Goal: Task Accomplishment & Management: Manage account settings

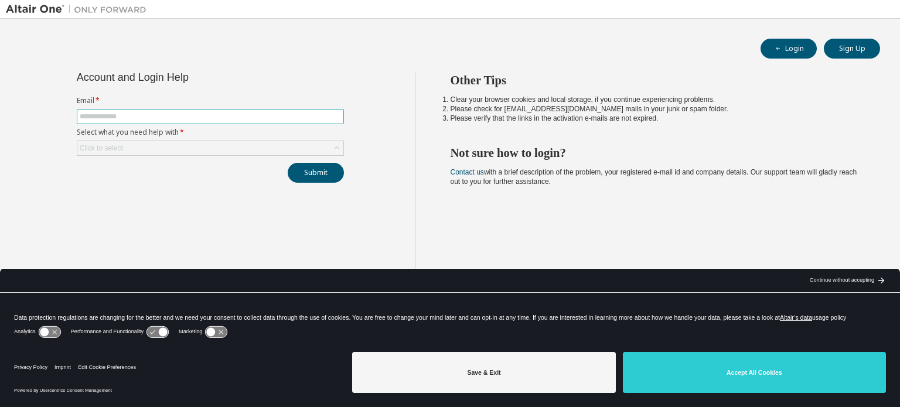
click at [268, 112] on input "text" at bounding box center [210, 116] width 261 height 9
type input "**********"
click at [209, 149] on div "Click to select" at bounding box center [210, 148] width 266 height 14
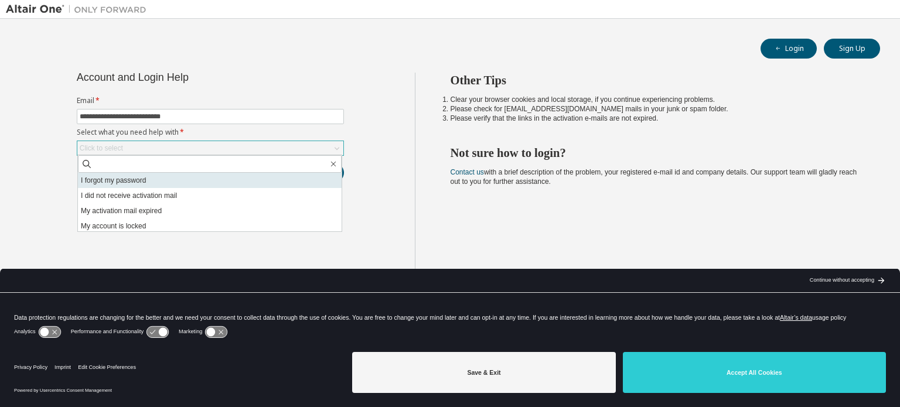
click at [185, 179] on li "I forgot my password" at bounding box center [210, 180] width 264 height 15
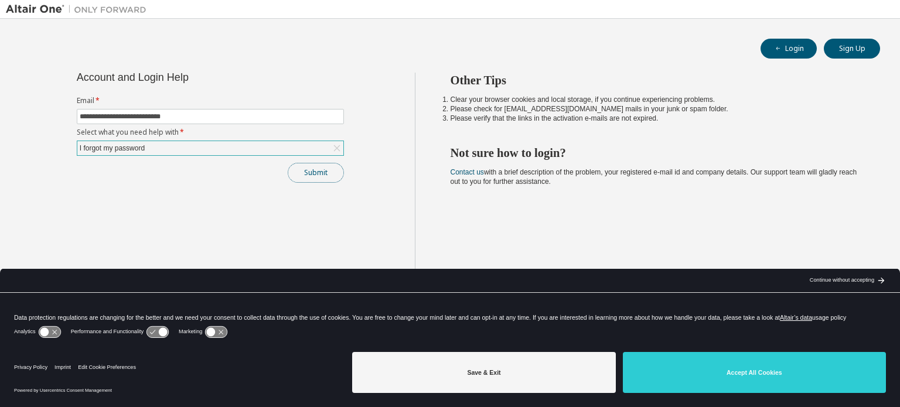
click at [320, 168] on button "Submit" at bounding box center [316, 173] width 56 height 20
click at [345, 221] on div "**********" at bounding box center [210, 213] width 409 height 281
click at [115, 188] on div "**********" at bounding box center [210, 213] width 409 height 281
click at [309, 178] on button "Submit" at bounding box center [316, 173] width 56 height 20
click at [227, 145] on div "I forgot my password" at bounding box center [210, 148] width 266 height 14
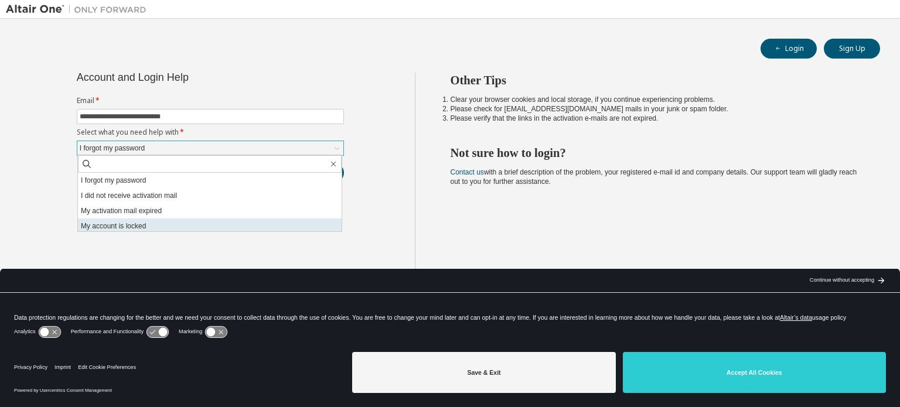
click at [190, 229] on li "My account is locked" at bounding box center [210, 226] width 264 height 15
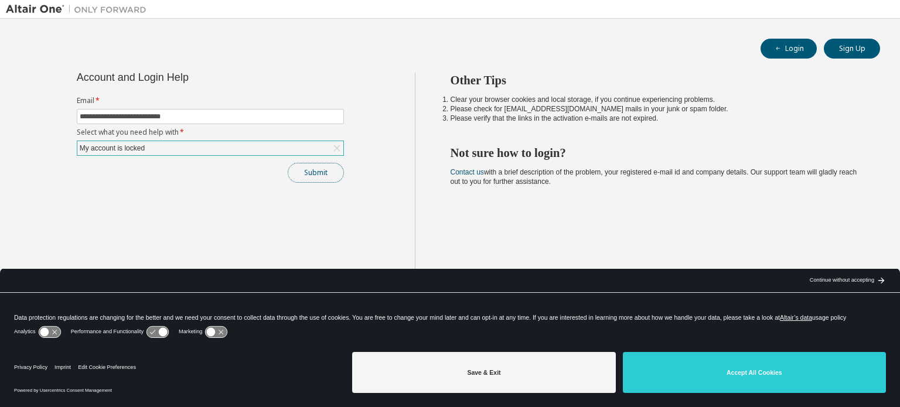
click at [318, 169] on button "Submit" at bounding box center [316, 173] width 56 height 20
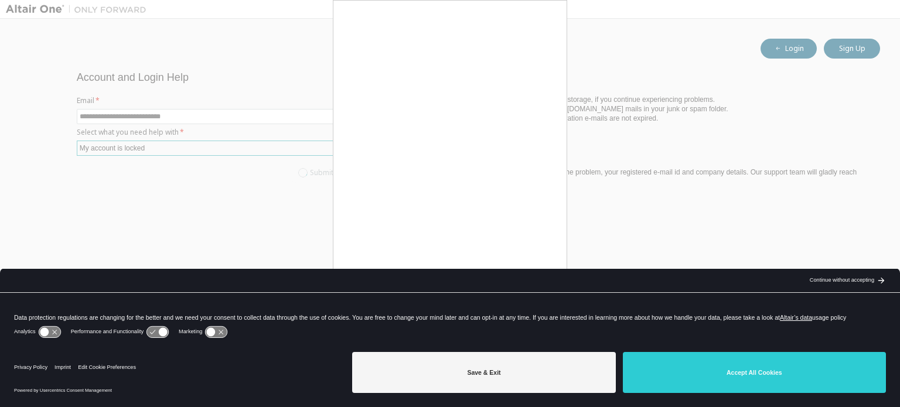
click at [847, 281] on div "Continue without accepting" at bounding box center [842, 280] width 64 height 9
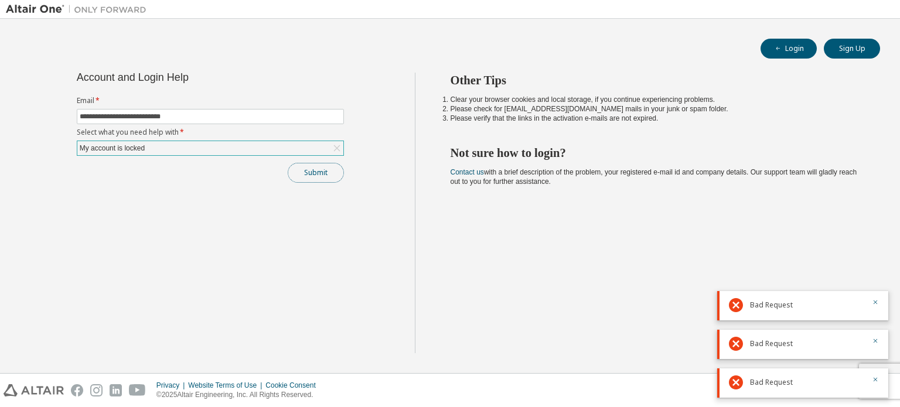
click at [312, 170] on button "Submit" at bounding box center [316, 173] width 56 height 20
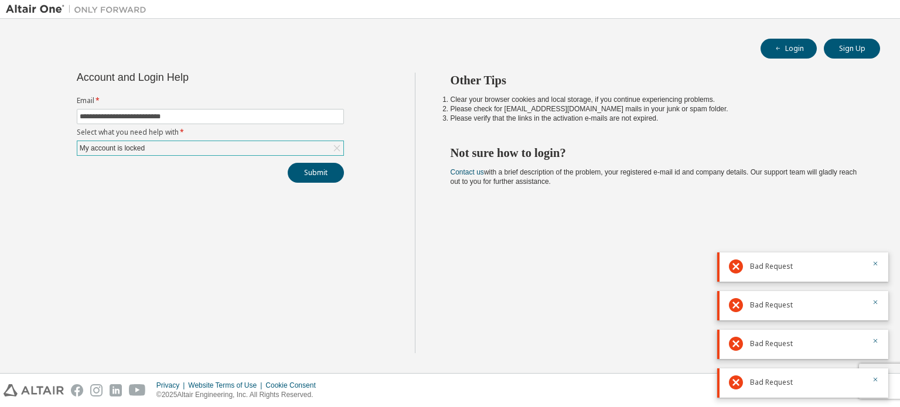
click at [277, 150] on div "My account is locked" at bounding box center [210, 148] width 266 height 14
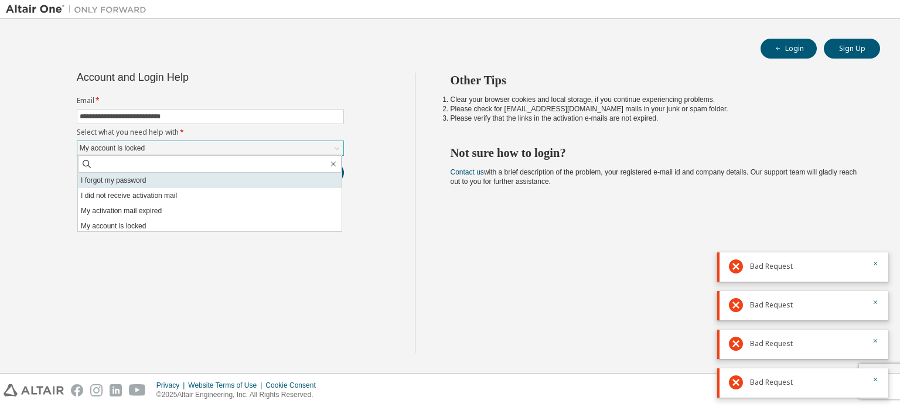
click at [180, 182] on li "I forgot my password" at bounding box center [210, 180] width 264 height 15
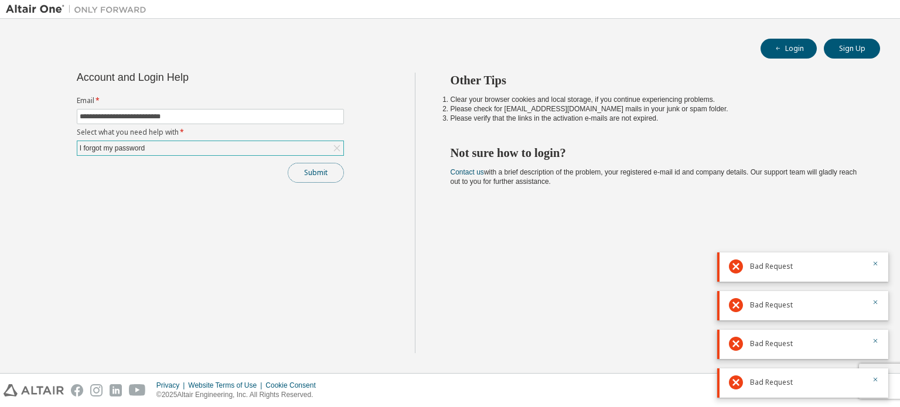
click at [309, 172] on button "Submit" at bounding box center [316, 173] width 56 height 20
click at [161, 147] on div "I forgot my password" at bounding box center [210, 148] width 266 height 14
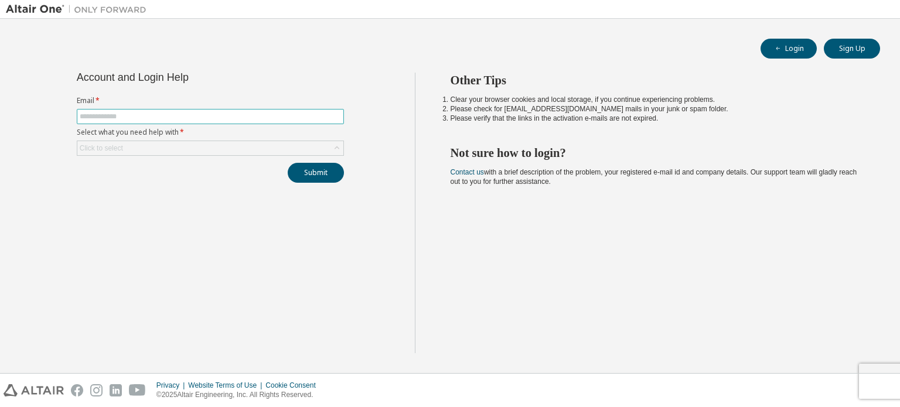
click at [162, 122] on span at bounding box center [210, 116] width 267 height 15
click at [165, 121] on input "text" at bounding box center [210, 116] width 261 height 9
type input "**********"
click at [248, 144] on div "Click to select" at bounding box center [210, 148] width 266 height 14
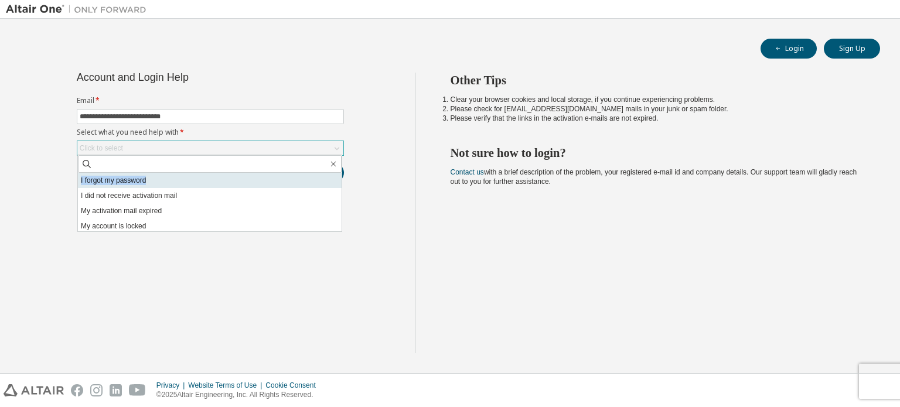
click at [206, 173] on div "I forgot my password I did not receive activation mail My activation mail expir…" at bounding box center [209, 193] width 265 height 77
click at [206, 173] on li "I forgot my password" at bounding box center [210, 180] width 264 height 15
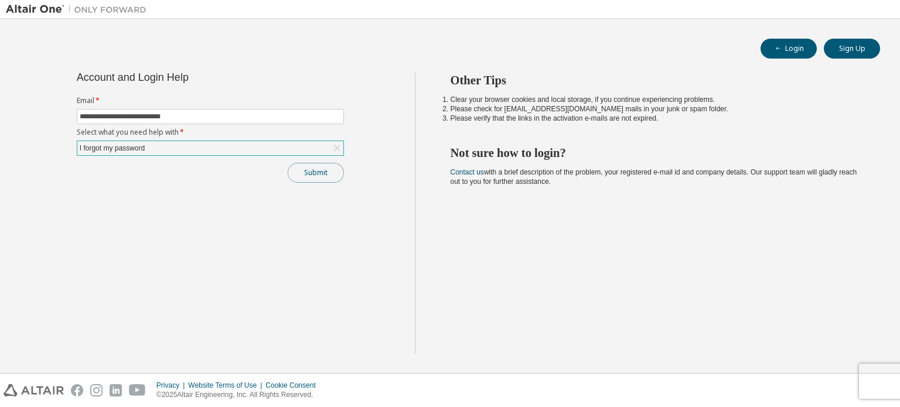
click at [316, 165] on button "Submit" at bounding box center [316, 173] width 56 height 20
click at [673, 308] on div "Other Tips Clear your browser cookies and local storage, if you continue experi…" at bounding box center [655, 213] width 480 height 281
